Goal: Transaction & Acquisition: Book appointment/travel/reservation

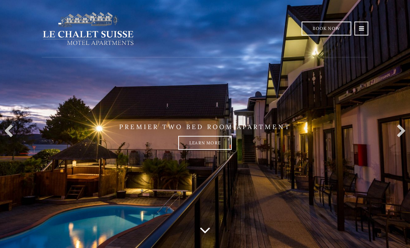
click at [332, 28] on link "Book Now" at bounding box center [327, 29] width 50 height 14
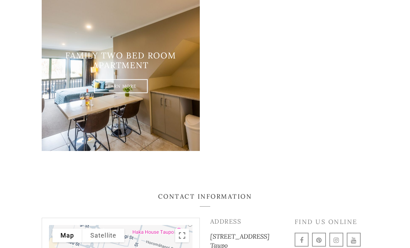
scroll to position [767, 0]
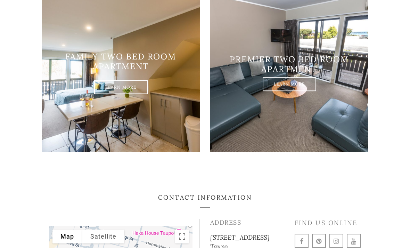
click at [134, 94] on link "Learn More" at bounding box center [121, 87] width 54 height 14
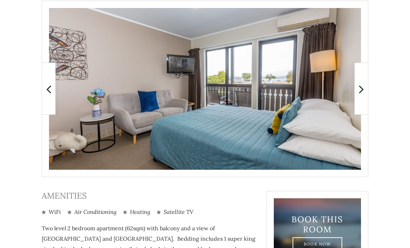
scroll to position [148, 0]
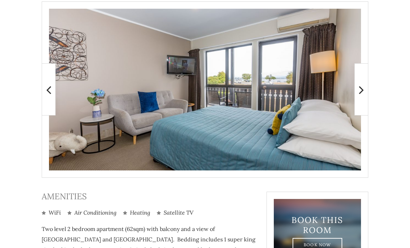
click at [360, 92] on icon at bounding box center [361, 90] width 5 height 14
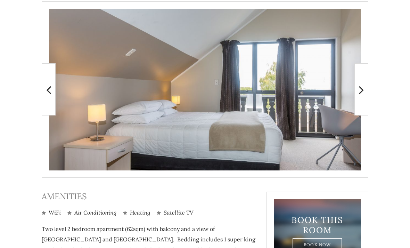
click at [363, 93] on icon at bounding box center [361, 90] width 5 height 14
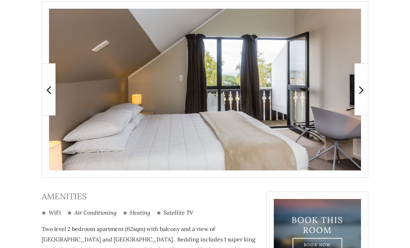
click at [366, 93] on span at bounding box center [362, 89] width 14 height 52
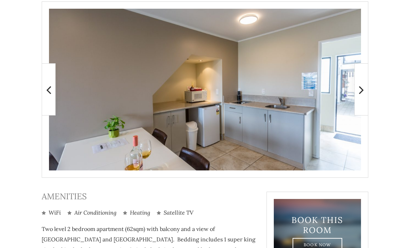
click at [368, 92] on span at bounding box center [362, 89] width 14 height 52
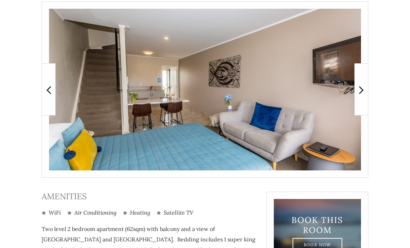
click at [368, 93] on span at bounding box center [362, 89] width 14 height 52
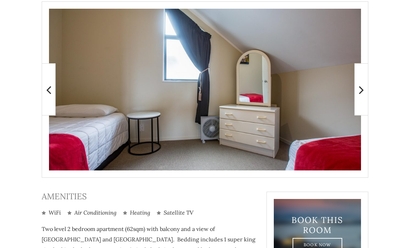
click at [363, 94] on icon at bounding box center [361, 90] width 5 height 14
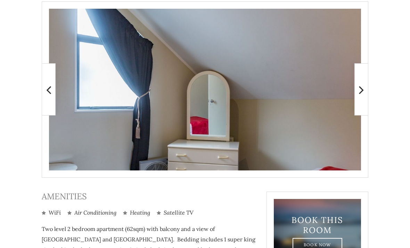
click at [367, 95] on span at bounding box center [362, 89] width 14 height 52
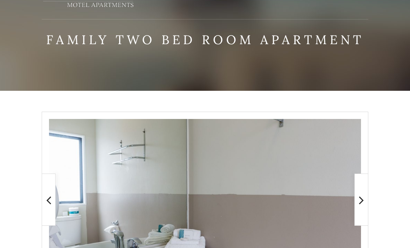
scroll to position [0, 0]
